Goal: Task Accomplishment & Management: Manage account settings

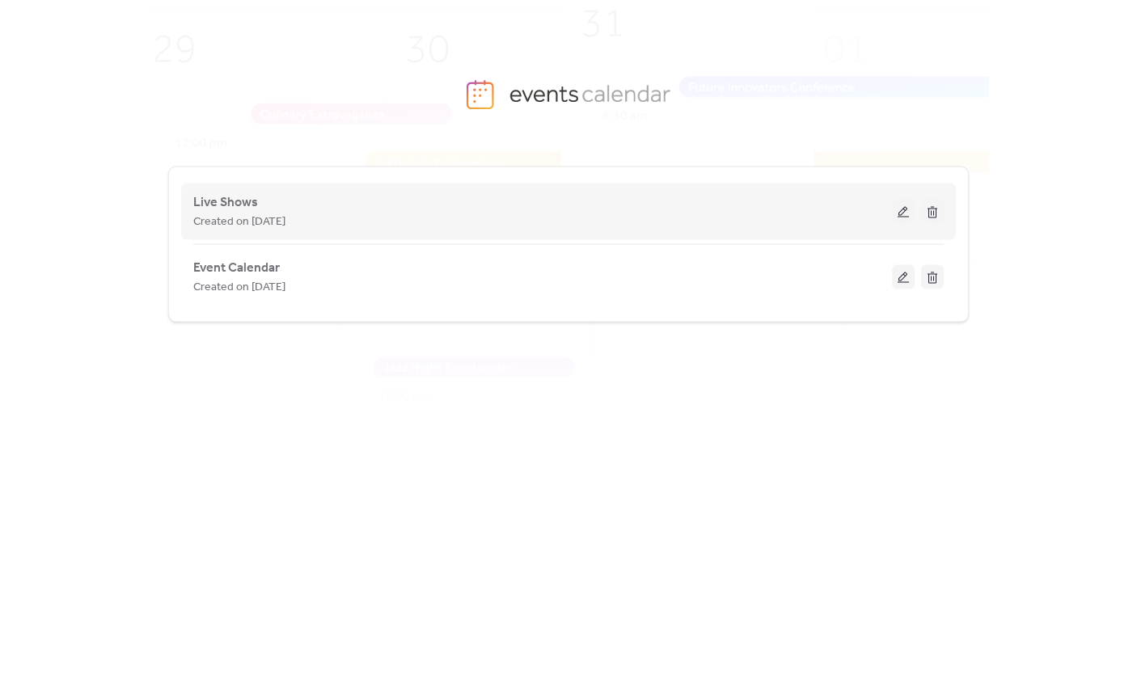
click at [255, 213] on span "Created on [DATE]" at bounding box center [239, 222] width 92 height 19
click at [916, 199] on div "Live Shows Created on [DATE]" at bounding box center [568, 212] width 750 height 65
click at [907, 205] on button at bounding box center [903, 212] width 23 height 24
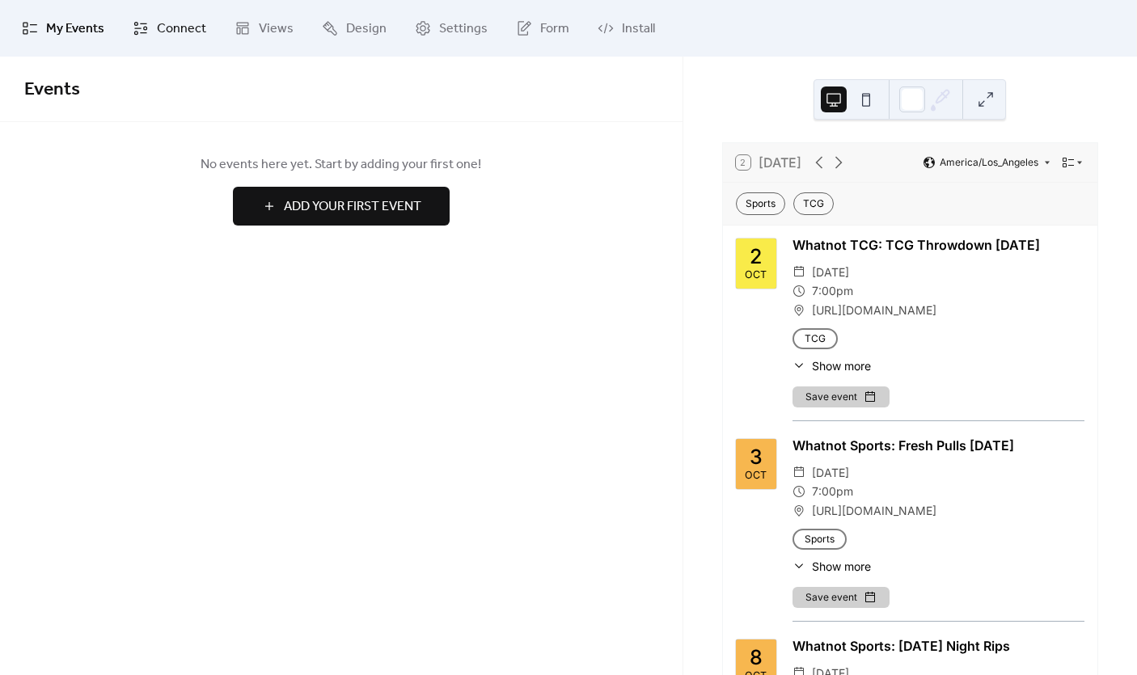
click at [162, 30] on span "Connect" at bounding box center [181, 28] width 49 height 19
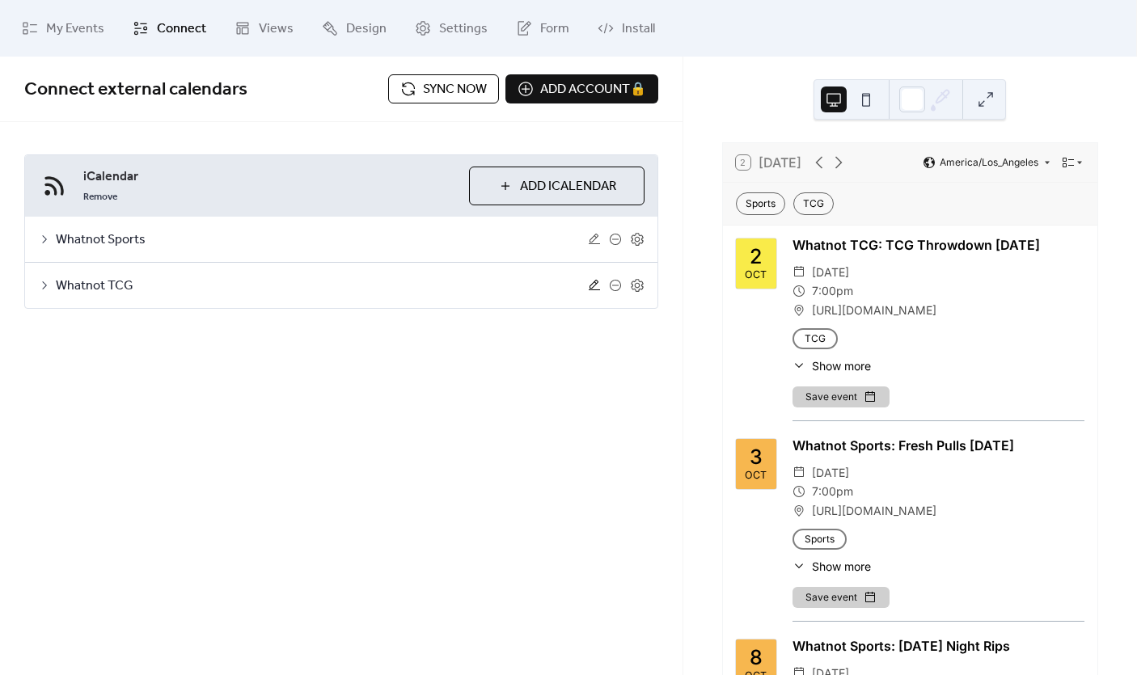
click at [597, 284] on icon at bounding box center [594, 285] width 13 height 13
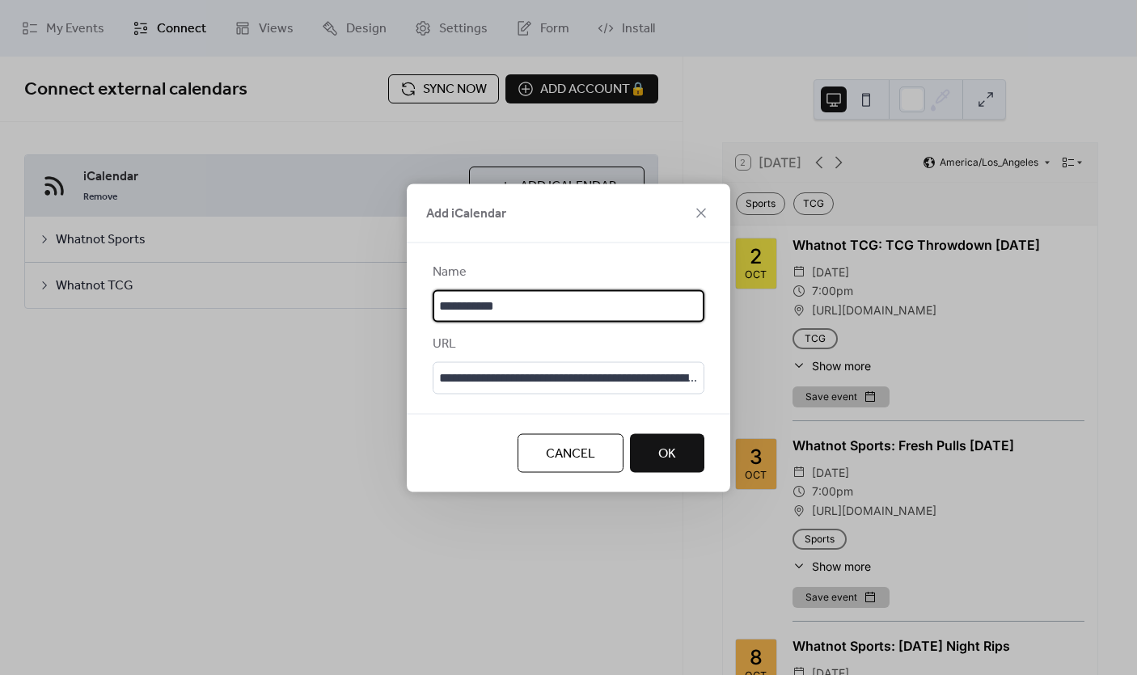
click at [578, 459] on span "Cancel" at bounding box center [570, 453] width 49 height 19
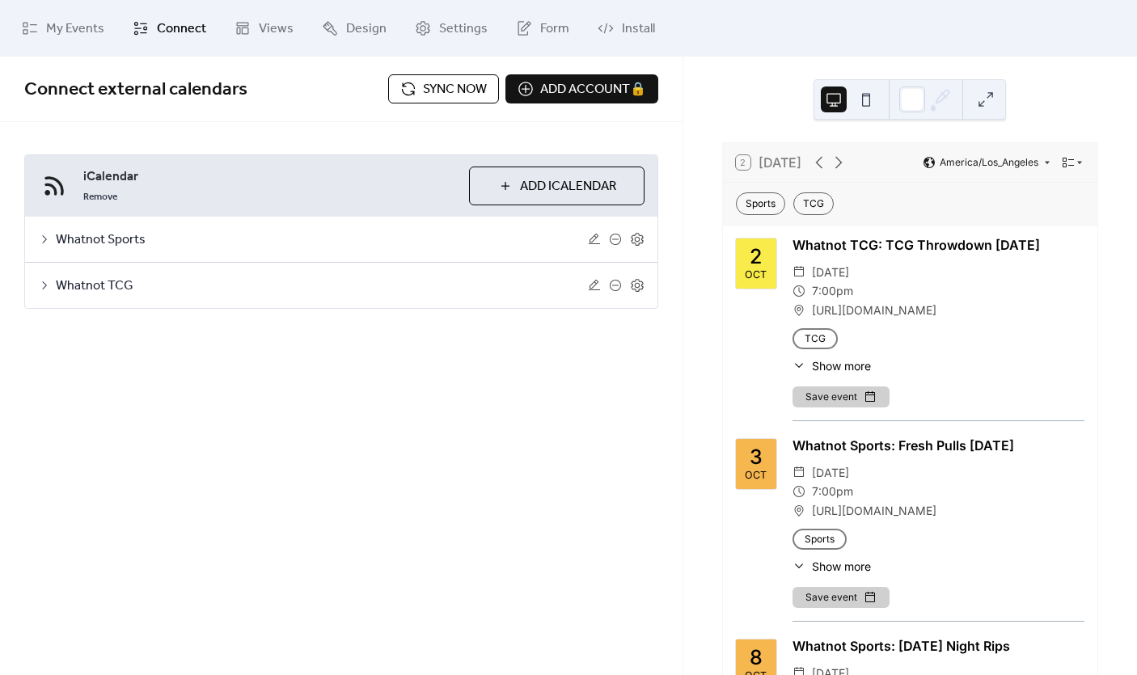
click at [636, 273] on div "Whatnot TCG" at bounding box center [341, 285] width 632 height 45
click at [638, 297] on div "Whatnot TCG" at bounding box center [341, 285] width 632 height 45
click at [637, 290] on icon at bounding box center [637, 285] width 15 height 15
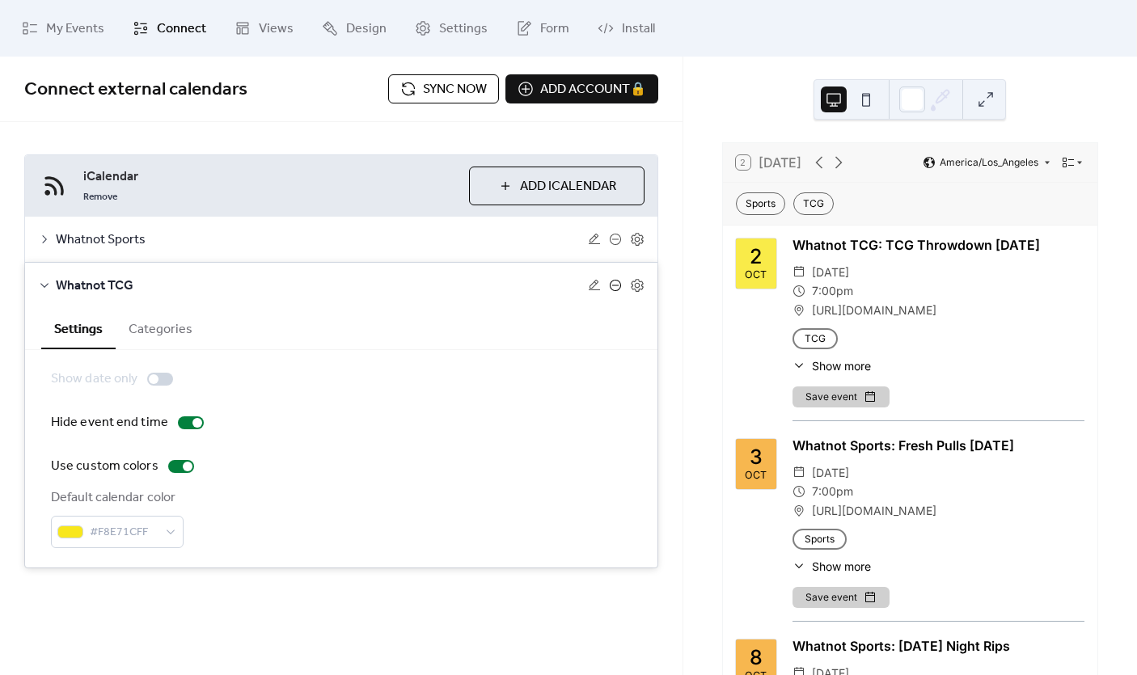
click at [616, 285] on icon at bounding box center [615, 285] width 13 height 13
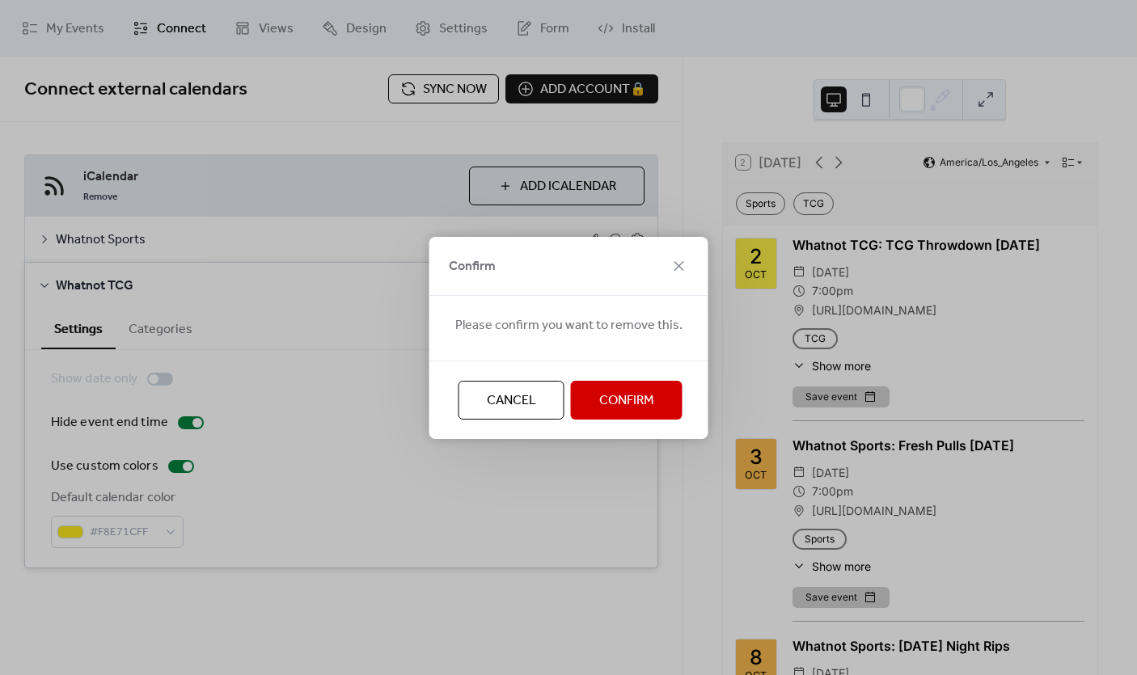
click at [647, 410] on span "Confirm" at bounding box center [626, 400] width 55 height 19
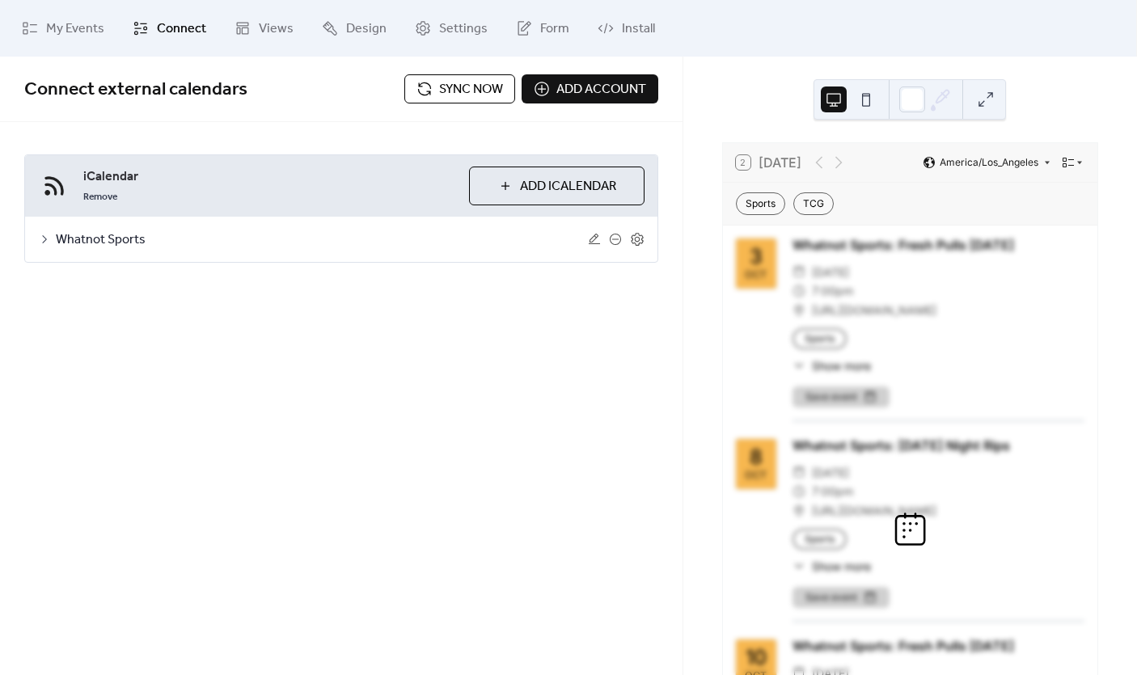
click at [109, 240] on span "Whatnot Sports" at bounding box center [322, 239] width 532 height 19
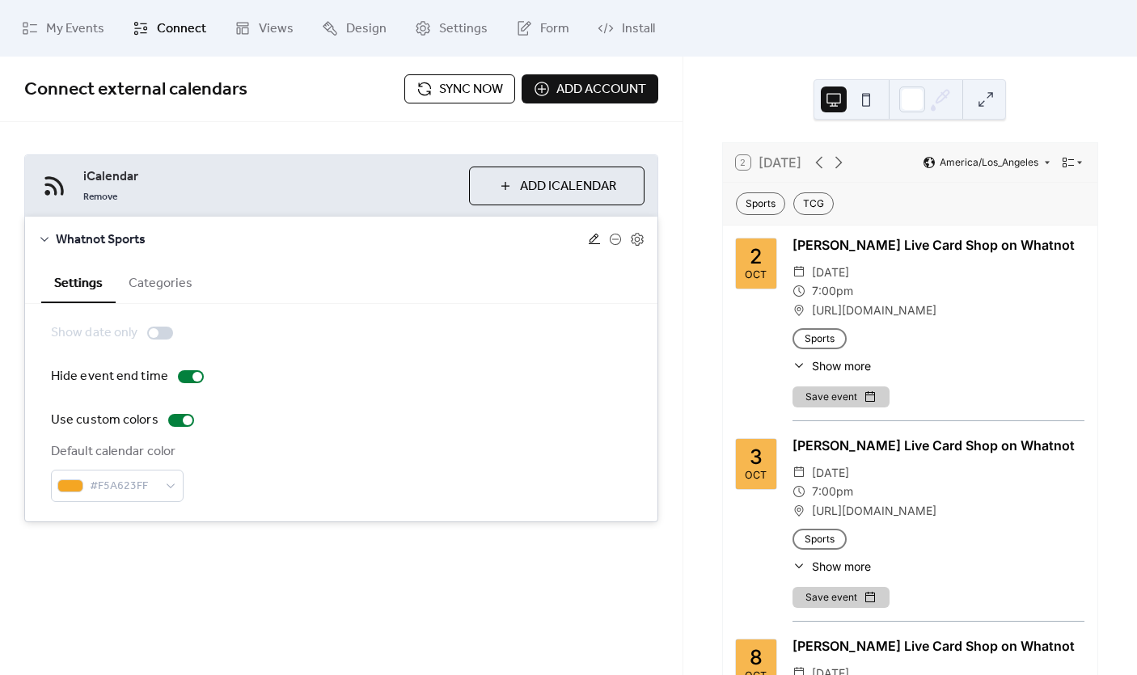
click at [590, 236] on icon at bounding box center [594, 239] width 13 height 13
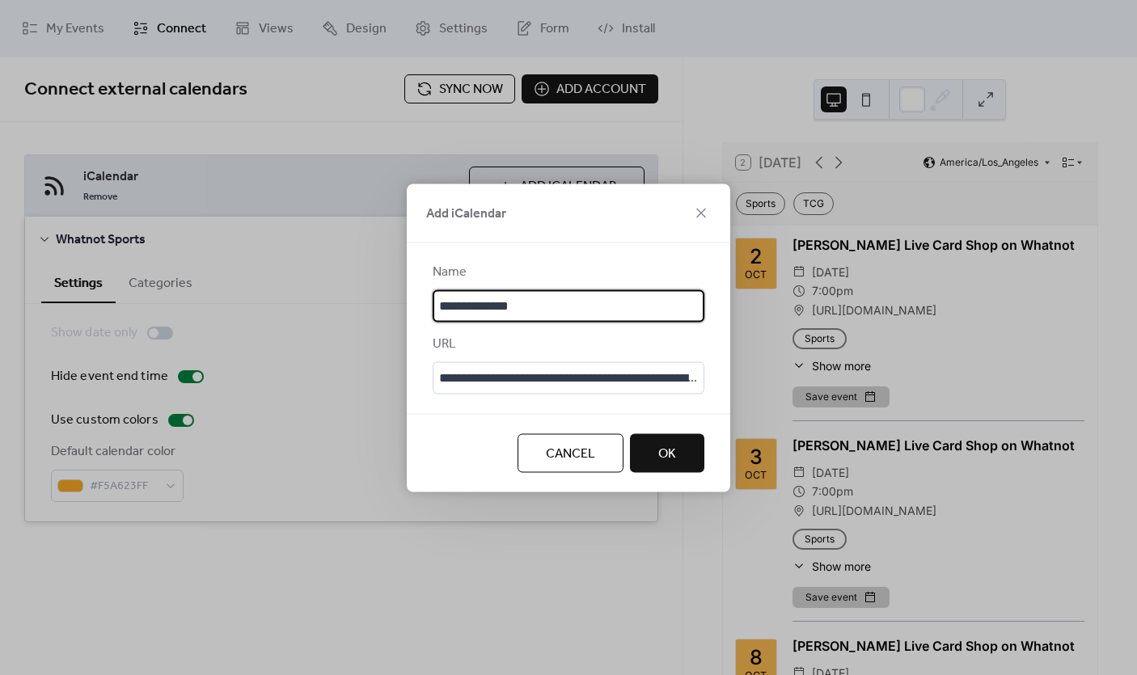
click at [531, 301] on input "**********" at bounding box center [569, 306] width 272 height 32
type input "**********"
click at [699, 456] on button "OK" at bounding box center [667, 452] width 74 height 39
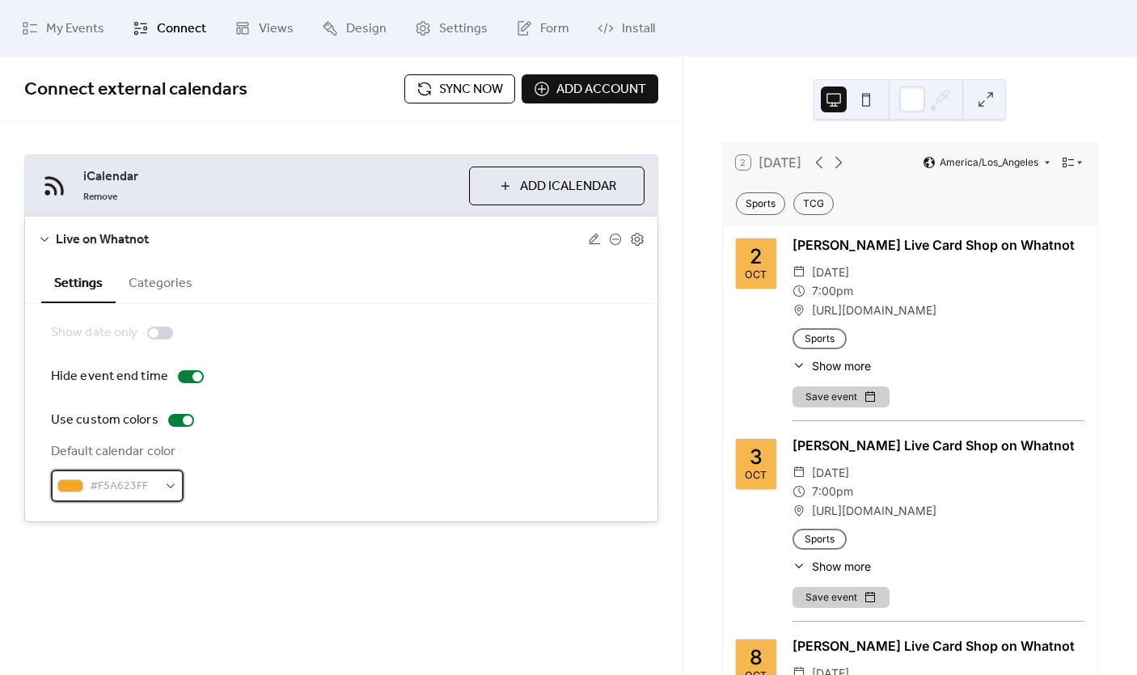
click at [114, 494] on span "#F5A623FF" at bounding box center [124, 486] width 68 height 19
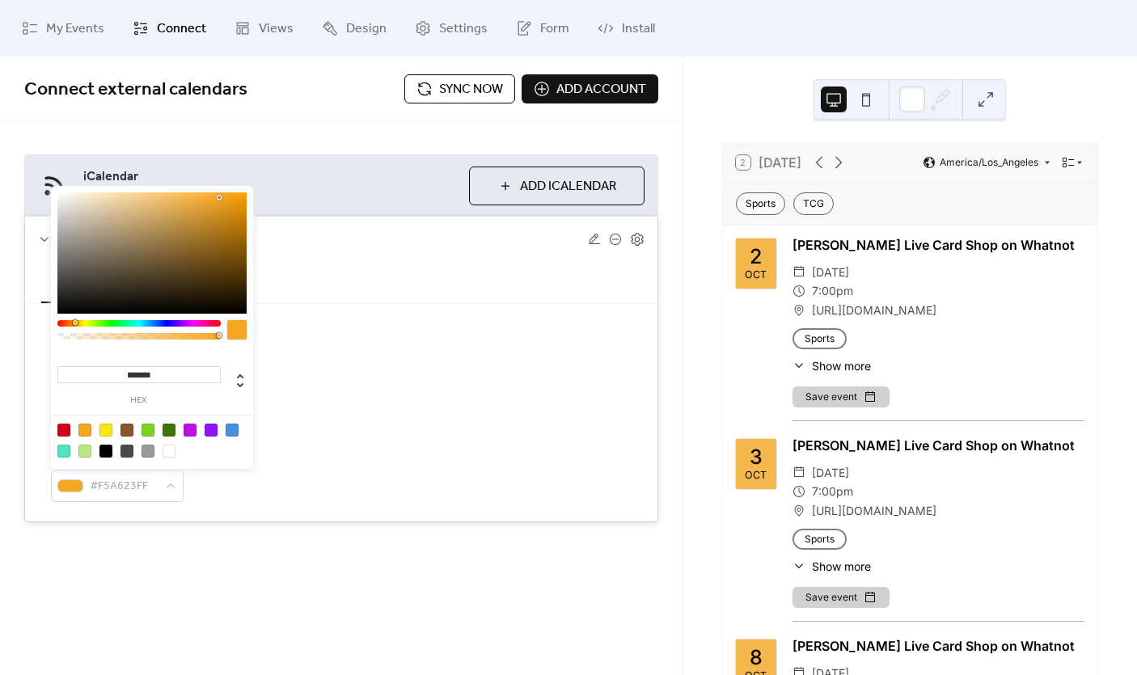
click at [105, 429] on div at bounding box center [105, 430] width 13 height 13
type input "*******"
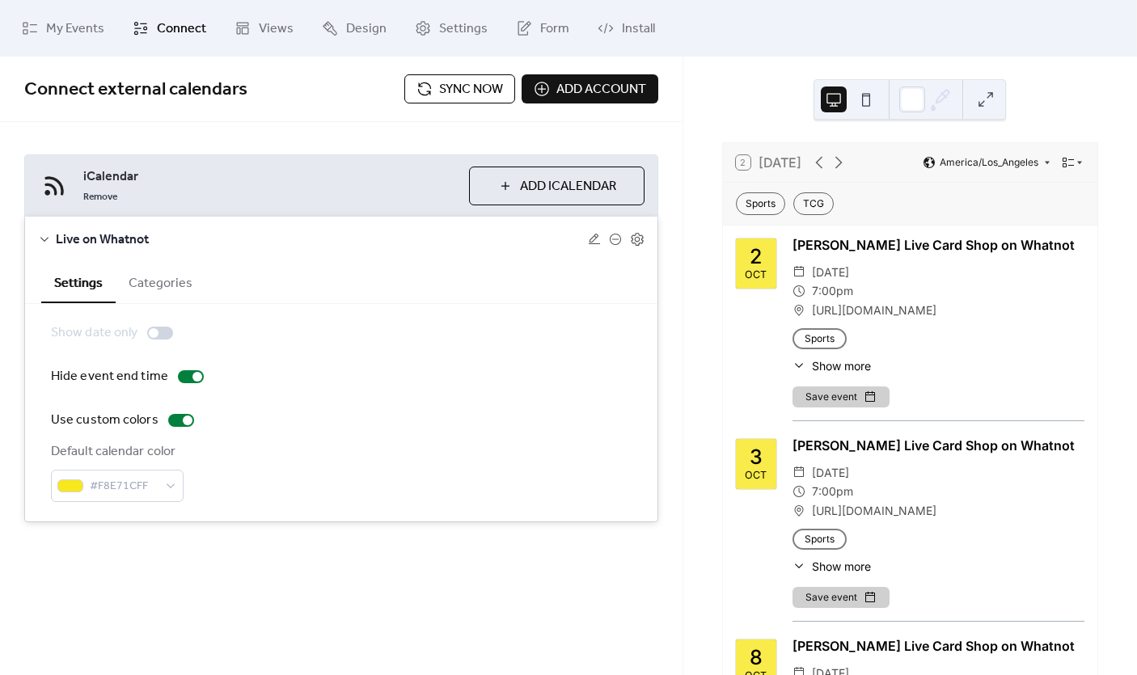
click at [490, 387] on div "Show date only Hide event end time Use custom colors Default calendar color #F8…" at bounding box center [341, 412] width 581 height 179
